Goal: Task Accomplishment & Management: Use online tool/utility

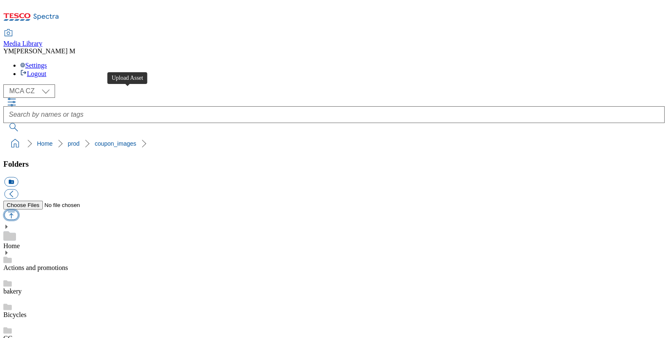
click at [18, 210] on button "button" at bounding box center [11, 215] width 14 height 10
click at [48, 84] on select "MCA CZ MCA HU MCA SK MCA UK" at bounding box center [29, 90] width 52 height 13
select select "flare-mca-hu"
click at [5, 84] on select "MCA CZ MCA HU MCA SK MCA UK" at bounding box center [29, 90] width 52 height 13
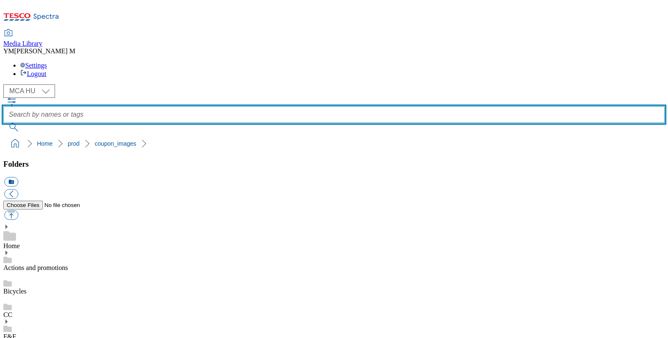
click at [260, 106] on input "text" at bounding box center [333, 114] width 661 height 17
type input "J"
type input "H32"
click at [3, 123] on button "submit" at bounding box center [14, 127] width 22 height 8
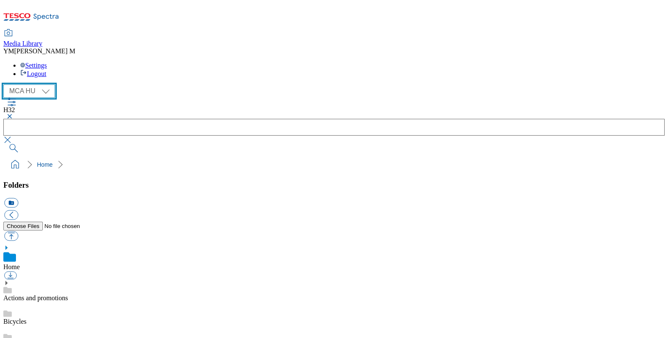
click at [39, 84] on select "MCA CZ MCA HU MCA SK MCA UK" at bounding box center [29, 90] width 52 height 13
select select "flare-mca-sk"
click at [5, 84] on select "MCA CZ MCA HU MCA SK MCA UK" at bounding box center [29, 90] width 52 height 13
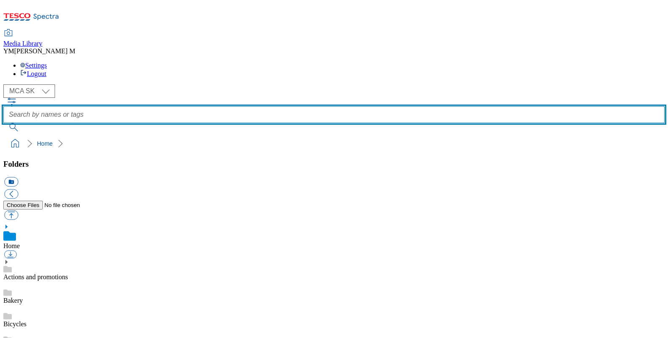
click at [257, 106] on input "text" at bounding box center [333, 114] width 661 height 17
type input "H32"
click at [3, 123] on button "submit" at bounding box center [14, 127] width 22 height 8
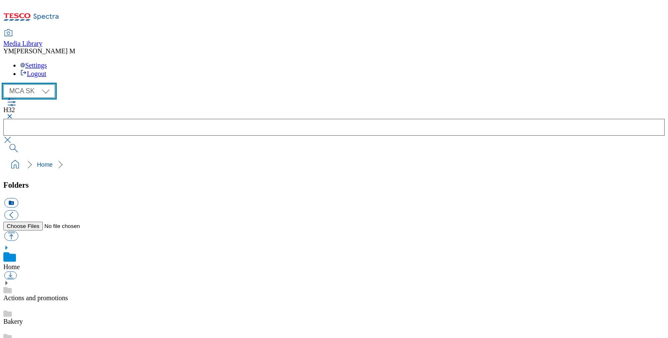
click at [48, 84] on select "MCA CZ MCA HU MCA SK MCA UK" at bounding box center [29, 90] width 52 height 13
select select "flare-mca-cz"
click at [5, 84] on select "MCA CZ MCA HU MCA SK MCA UK" at bounding box center [29, 90] width 52 height 13
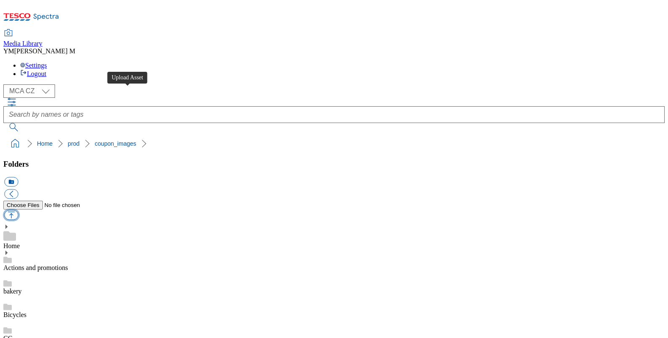
click at [18, 210] on button "button" at bounding box center [11, 215] width 14 height 10
type input "C:\fakepath\S33_1101_T.jpg"
click at [18, 210] on button "button" at bounding box center [11, 215] width 14 height 10
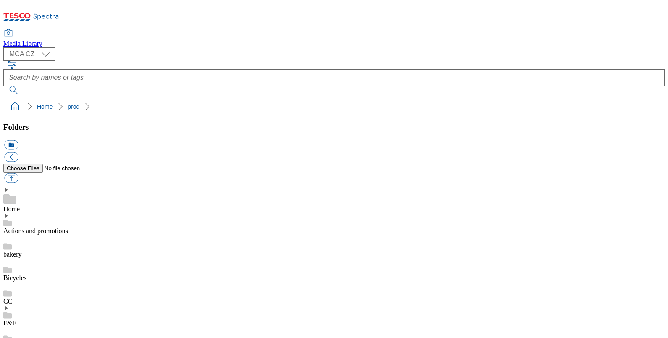
click at [18, 173] on button "button" at bounding box center [11, 178] width 14 height 10
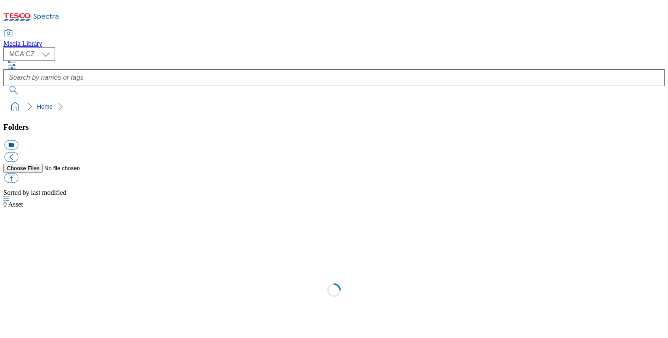
select select "flare-mca-cz"
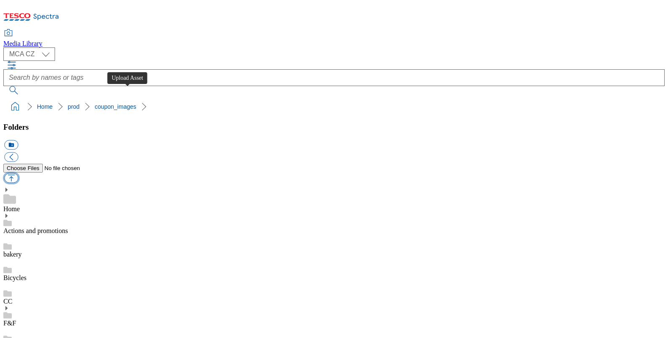
click at [18, 173] on button "button" at bounding box center [11, 178] width 14 height 10
type input "C:\fakepath\S33_1101_T.jpg"
click at [178, 47] on div "( optional ) MCA CZ MCA HU MCA SK MCA UK MCA CZ" at bounding box center [333, 70] width 661 height 47
